Goal: Task Accomplishment & Management: Complete application form

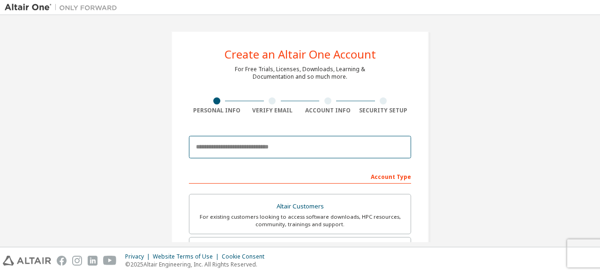
click at [245, 142] on input "email" at bounding box center [300, 147] width 222 height 22
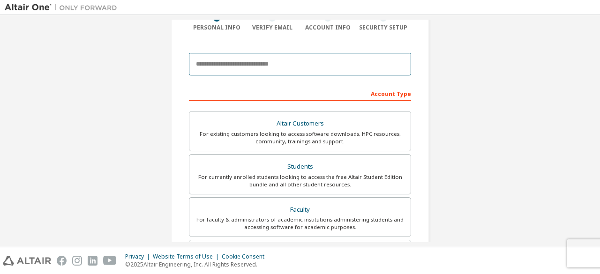
scroll to position [82, 0]
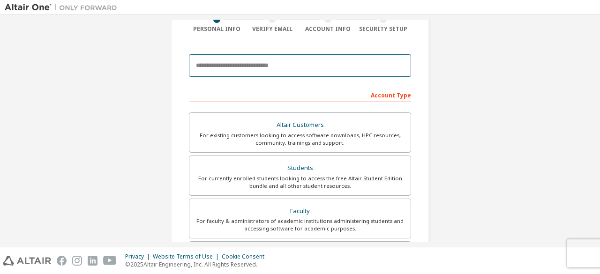
click at [307, 66] on input "email" at bounding box center [300, 65] width 222 height 22
type input "*"
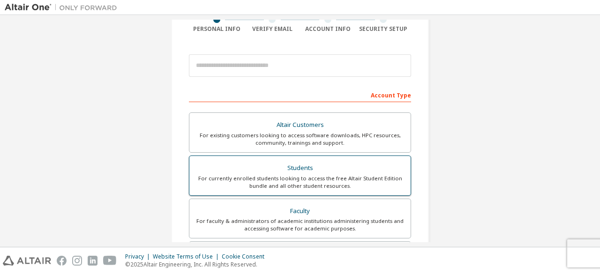
click at [295, 169] on div "Students" at bounding box center [300, 168] width 210 height 13
click at [295, 147] on div "For existing customers looking to access software downloads, HPC resources, com…" at bounding box center [300, 139] width 210 height 15
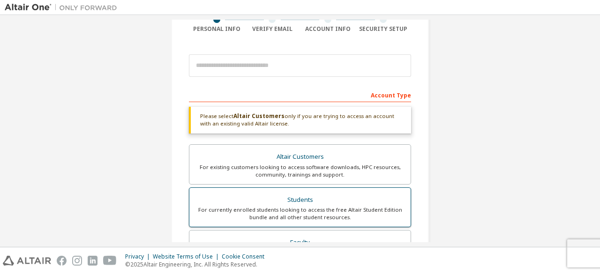
click at [315, 196] on div "Students" at bounding box center [300, 200] width 210 height 13
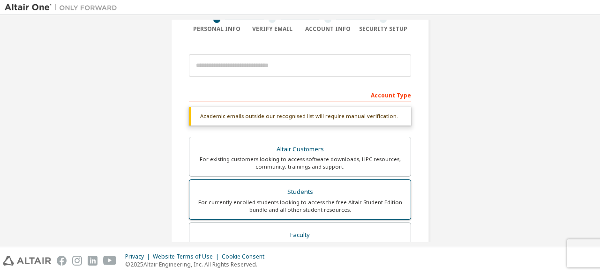
click at [315, 196] on div "Students" at bounding box center [300, 192] width 210 height 13
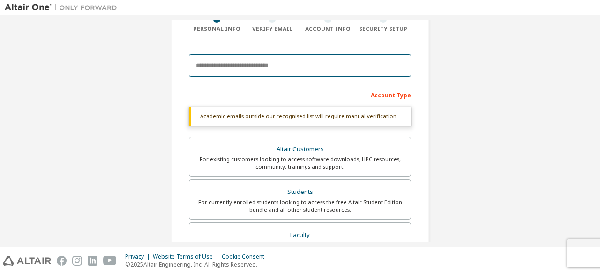
click at [265, 73] on input "email" at bounding box center [300, 65] width 222 height 22
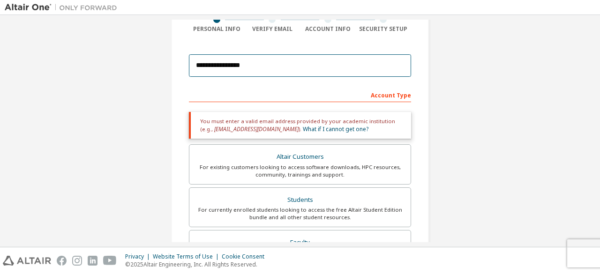
type input "**********"
